Goal: Task Accomplishment & Management: Manage account settings

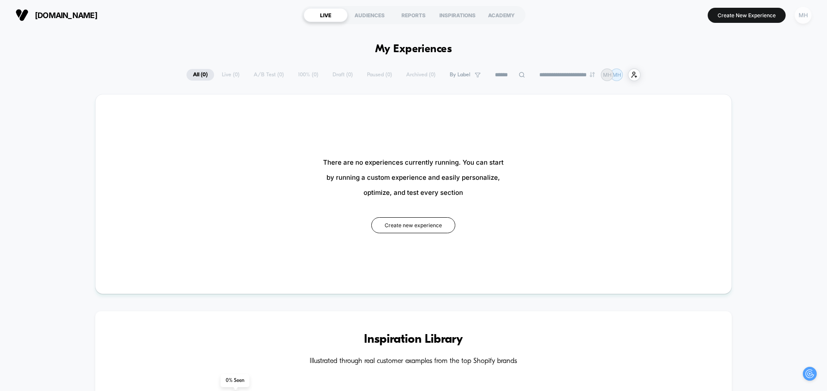
click at [806, 16] on div "MH" at bounding box center [803, 15] width 17 height 17
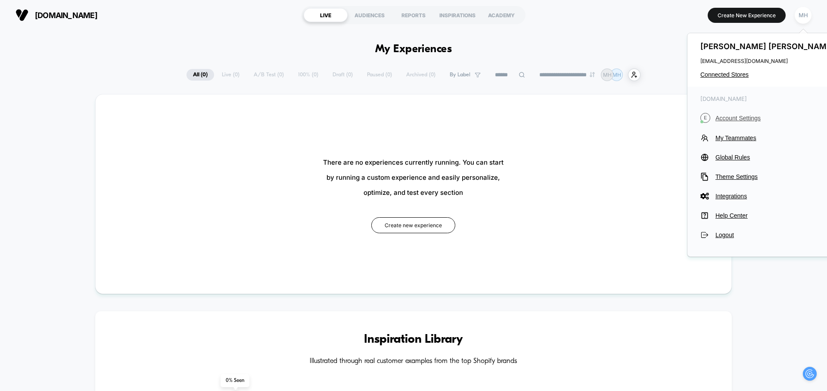
click at [724, 119] on span "Account Settings" at bounding box center [776, 118] width 121 height 7
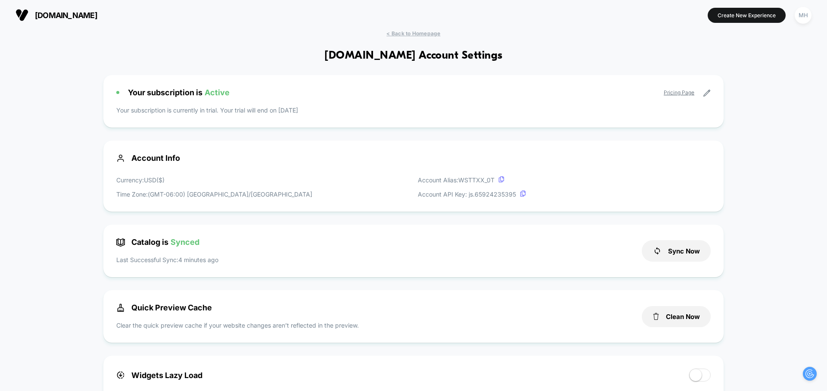
click at [707, 95] on icon at bounding box center [707, 93] width 8 height 8
click at [707, 93] on icon at bounding box center [707, 93] width 6 height 6
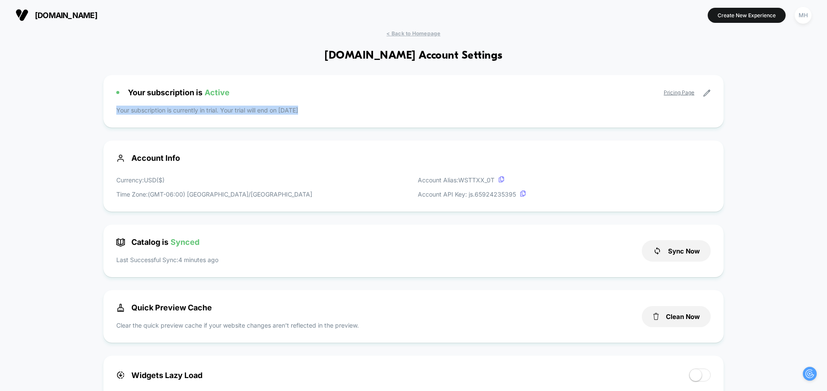
click at [707, 93] on icon at bounding box center [707, 93] width 6 height 6
drag, startPoint x: 396, startPoint y: 94, endPoint x: 403, endPoint y: 95, distance: 7.4
click at [396, 94] on div "Your subscription is Active Pricing Page" at bounding box center [413, 92] width 595 height 9
click at [709, 91] on icon at bounding box center [707, 93] width 6 height 6
click at [808, 16] on div "MH" at bounding box center [803, 15] width 17 height 17
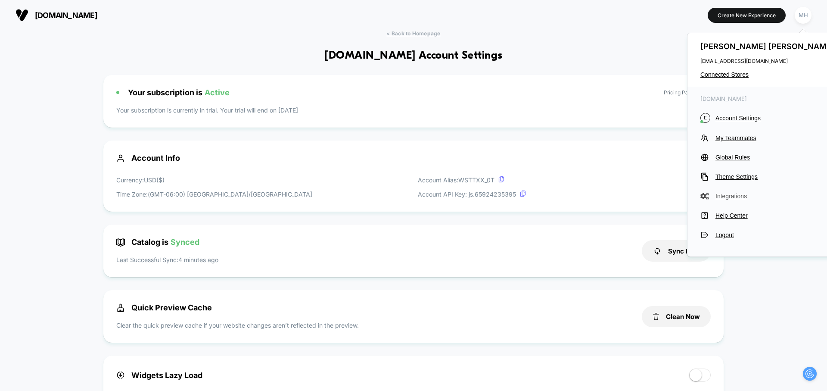
click at [727, 200] on span "Integrations" at bounding box center [776, 196] width 121 height 7
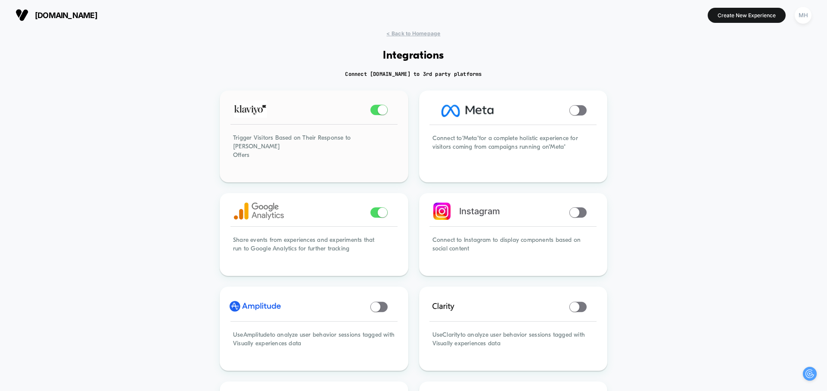
click at [381, 113] on span at bounding box center [381, 109] width 9 height 9
click at [806, 15] on div "MH" at bounding box center [803, 15] width 17 height 17
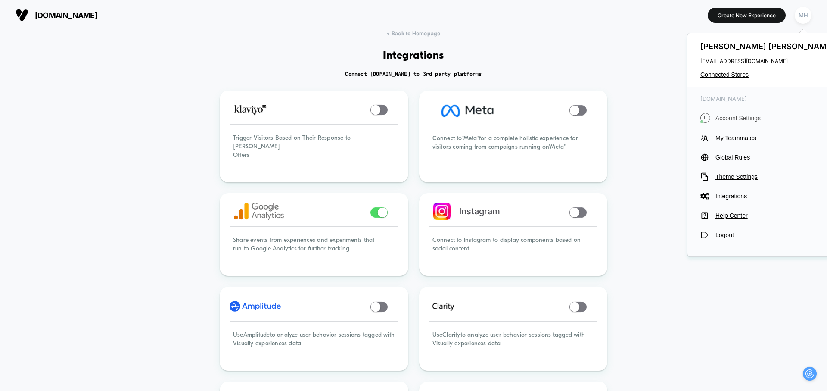
click at [722, 119] on span "Account Settings" at bounding box center [776, 118] width 121 height 7
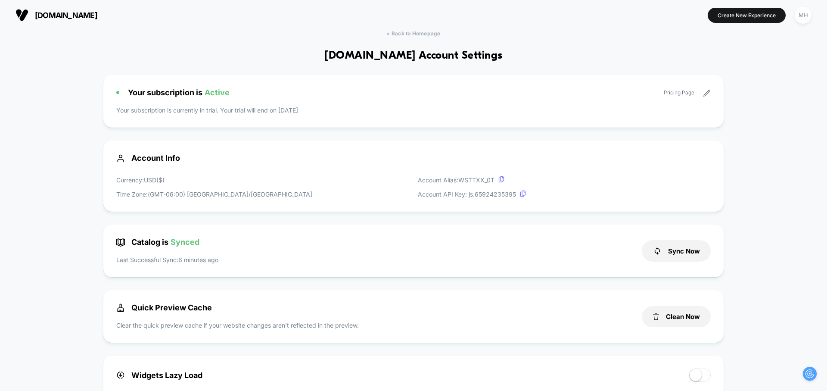
click at [707, 91] on icon at bounding box center [707, 93] width 8 height 8
click at [52, 19] on span "[DOMAIN_NAME]" at bounding box center [66, 15] width 62 height 9
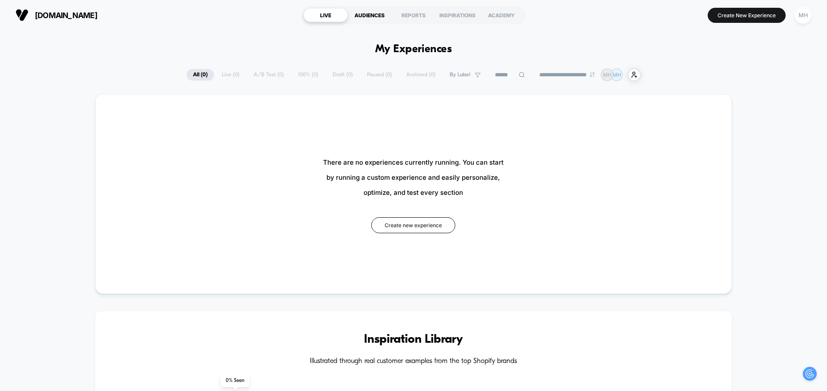
click at [378, 16] on div "AUDIENCES" at bounding box center [370, 15] width 44 height 14
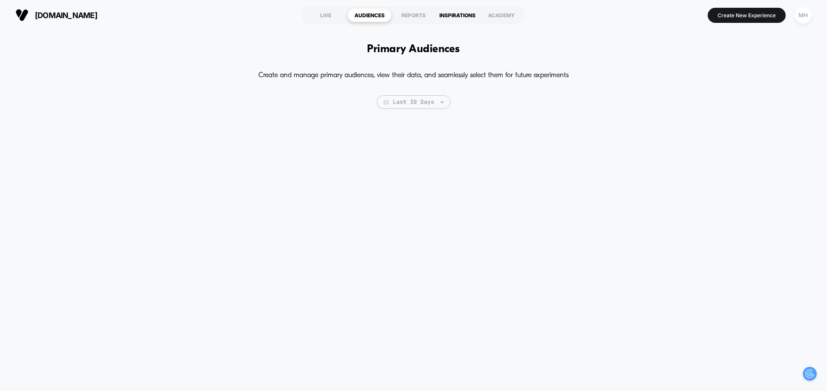
click at [438, 16] on div "INSPIRATIONS" at bounding box center [458, 15] width 44 height 14
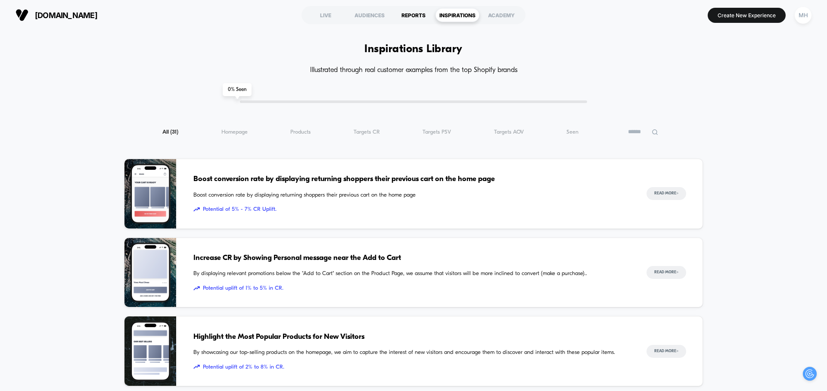
click at [415, 16] on div "REPORTS" at bounding box center [414, 15] width 44 height 14
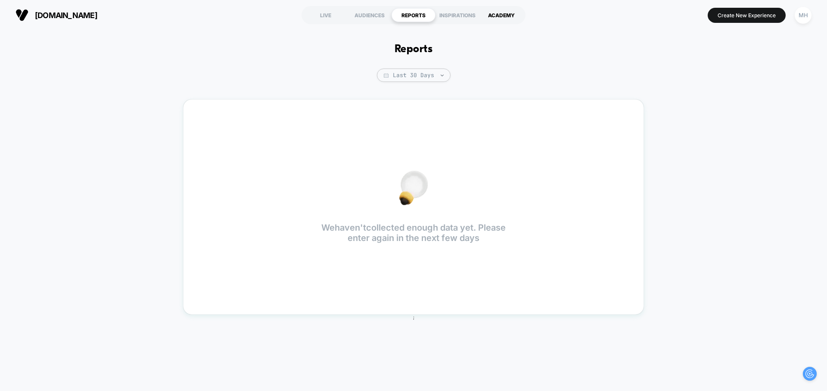
click at [502, 17] on div "ACADEMY" at bounding box center [502, 15] width 44 height 14
click at [802, 17] on div "MH" at bounding box center [803, 15] width 17 height 17
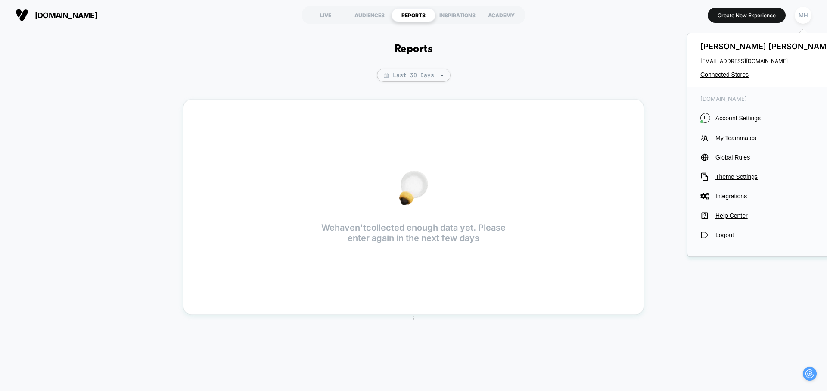
click at [574, 40] on div "Reports Last 30 Days We haven't collected enough data yet. Please enter again i…" at bounding box center [413, 206] width 827 height 352
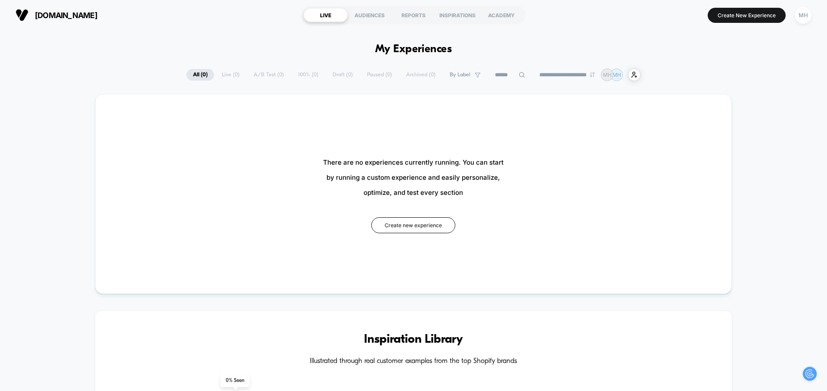
type input "***"
click at [806, 16] on div "MH" at bounding box center [803, 15] width 17 height 17
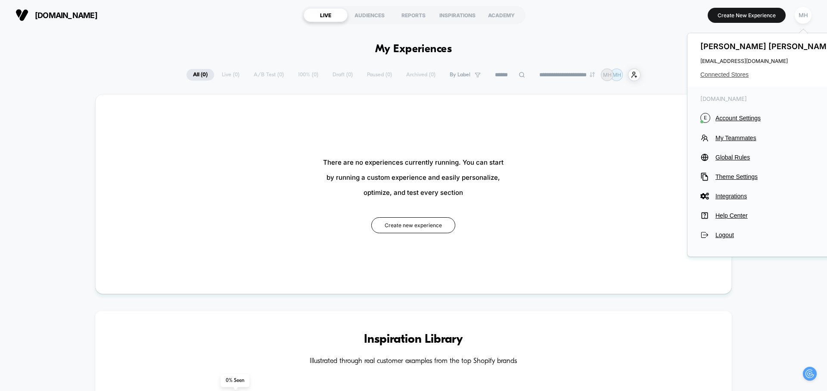
click at [721, 75] on span "Connected Stores" at bounding box center [769, 74] width 136 height 7
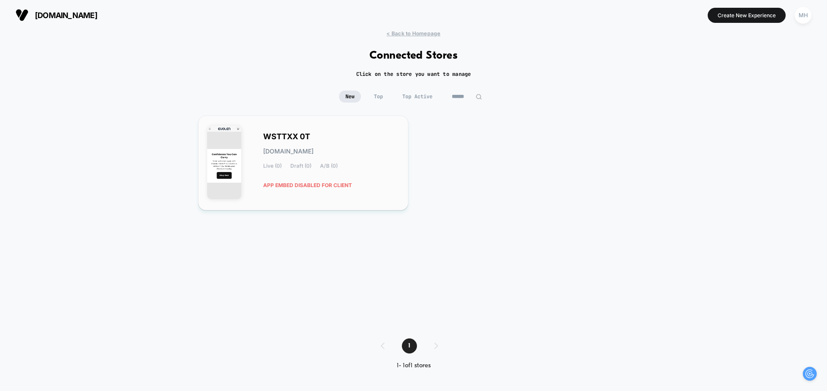
click at [375, 183] on div "WSTTXX 0T wsttxx-0t.myshopify.com Live (0) Draft (0) A/B (0) APP EMBED DISABLED…" at bounding box center [331, 163] width 136 height 59
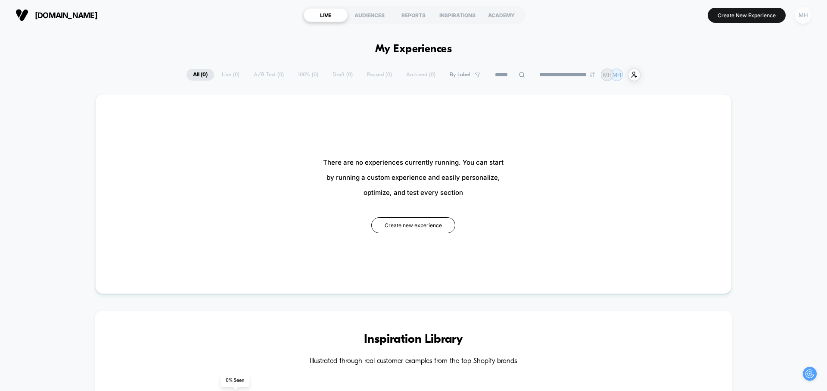
click at [803, 17] on div "MH" at bounding box center [803, 15] width 17 height 17
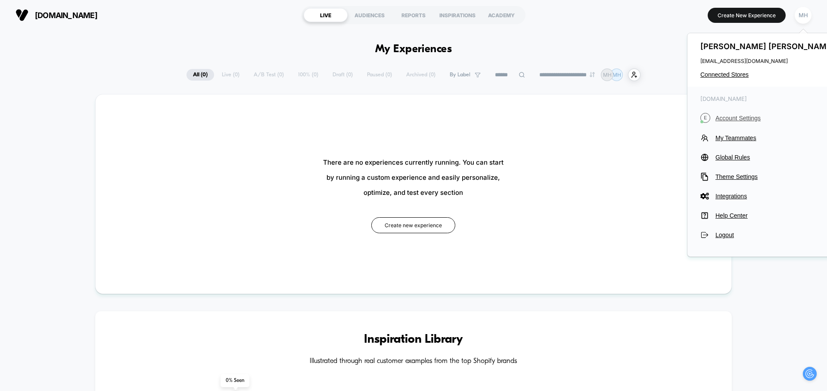
click at [732, 118] on span "Account Settings" at bounding box center [776, 118] width 121 height 7
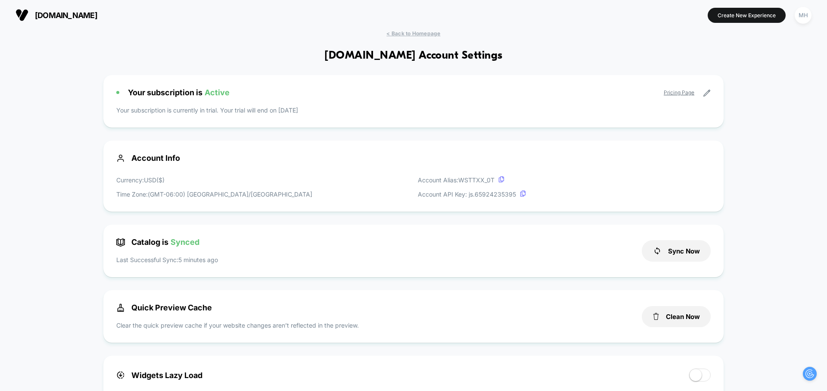
click at [184, 108] on p "Your subscription is currently in trial. Your trial will end on [DATE]" at bounding box center [413, 110] width 595 height 9
click at [300, 111] on p "Your subscription is currently in trial. Your trial will end on [DATE]" at bounding box center [413, 110] width 595 height 9
click at [712, 90] on div "Your subscription is Active Pricing Page Your subscription is currently in tria…" at bounding box center [413, 101] width 621 height 53
click at [707, 89] on icon at bounding box center [707, 93] width 8 height 8
click at [665, 93] on link "Pricing Page" at bounding box center [679, 92] width 31 height 6
